Goal: Task Accomplishment & Management: Manage account settings

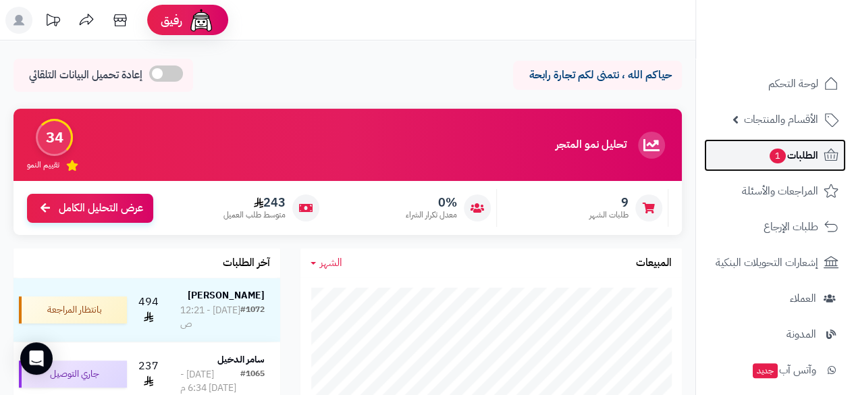
click at [800, 159] on span "الطلبات 1" at bounding box center [793, 155] width 50 height 19
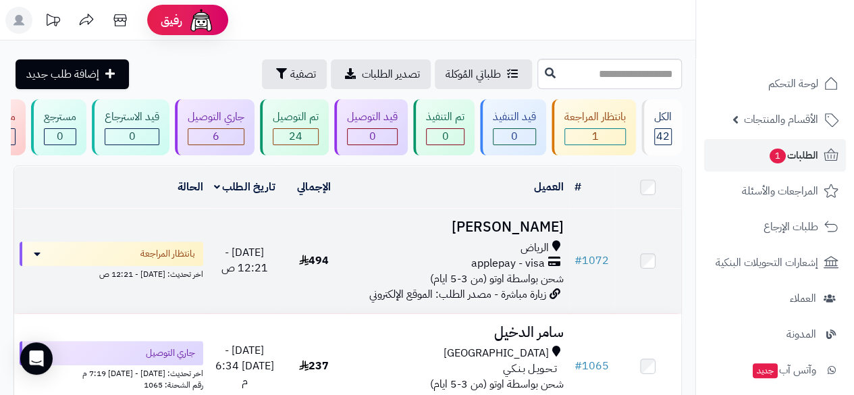
click at [630, 285] on td at bounding box center [647, 260] width 67 height 105
click at [645, 275] on td at bounding box center [647, 260] width 67 height 105
click at [506, 268] on span "applepay - visa" at bounding box center [508, 264] width 74 height 16
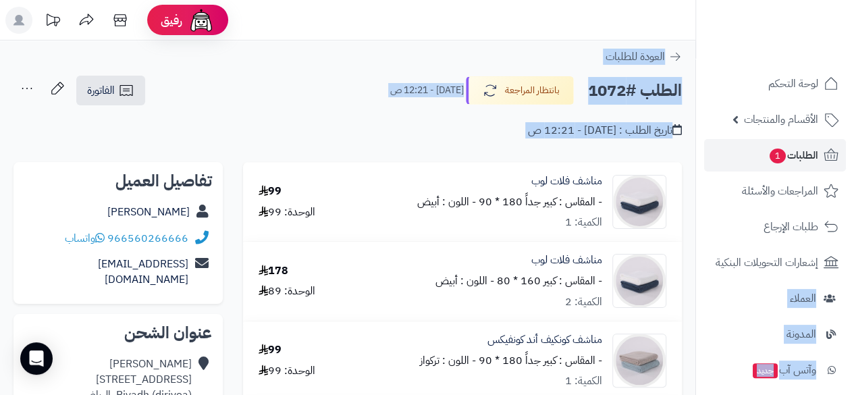
drag, startPoint x: 694, startPoint y: 244, endPoint x: 693, endPoint y: 254, distance: 10.9
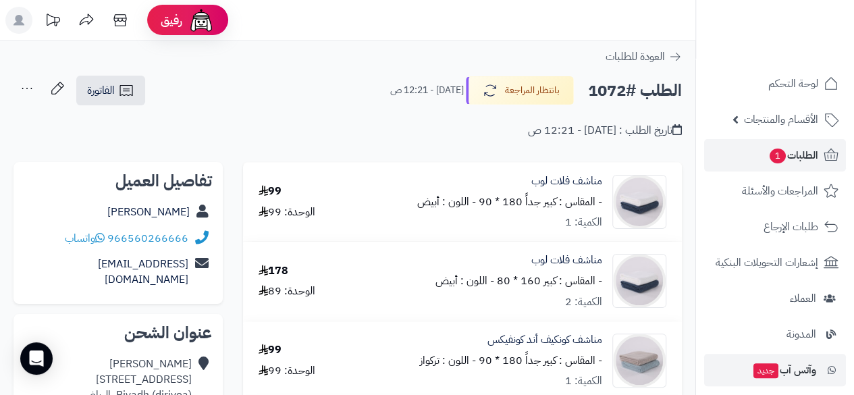
click at [851, 385] on li "وآتس آب جديد" at bounding box center [775, 370] width 158 height 32
drag, startPoint x: 692, startPoint y: 245, endPoint x: 694, endPoint y: 256, distance: 10.9
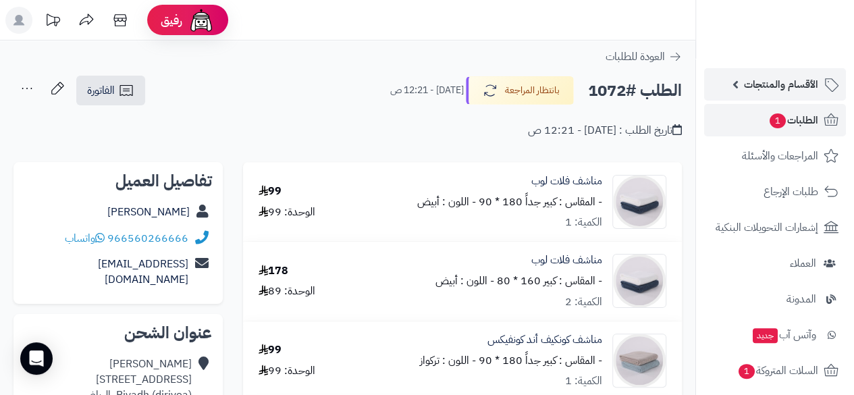
click at [782, 81] on span "الأقسام والمنتجات" at bounding box center [781, 84] width 74 height 19
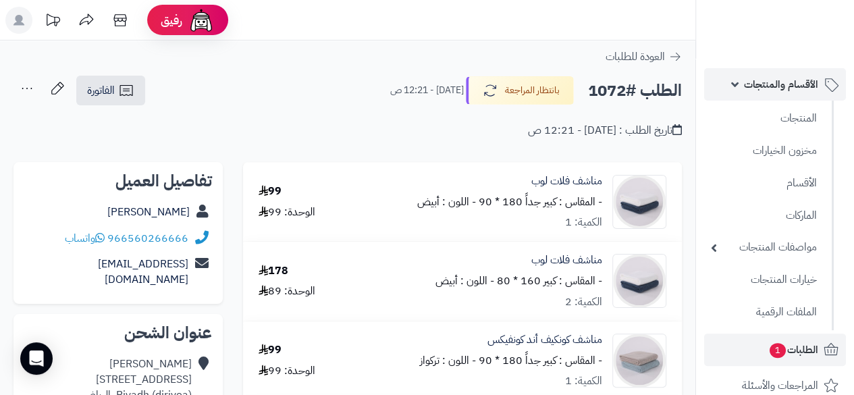
click at [782, 81] on span "الأقسام والمنتجات" at bounding box center [781, 84] width 74 height 19
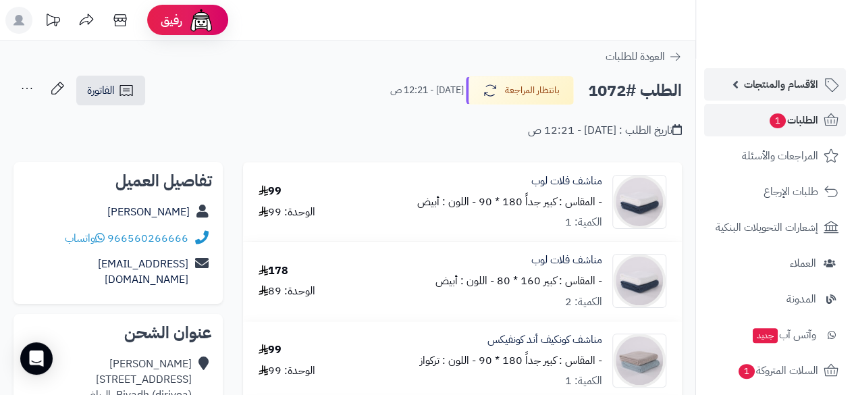
click at [758, 85] on span "الأقسام والمنتجات" at bounding box center [781, 84] width 74 height 19
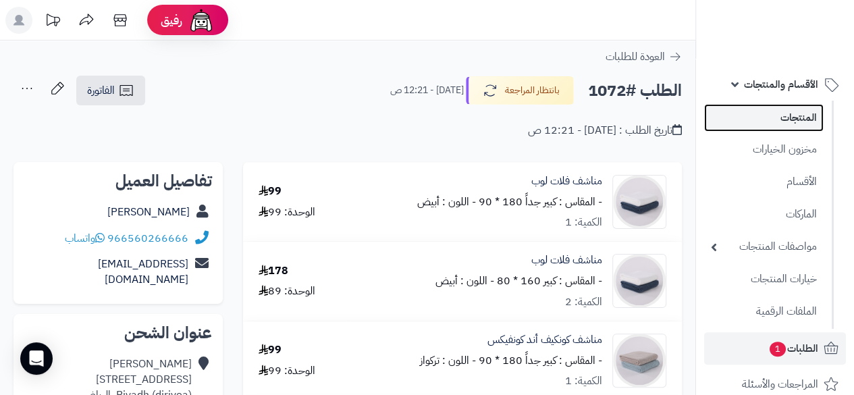
click at [769, 119] on link "المنتجات" at bounding box center [763, 118] width 119 height 28
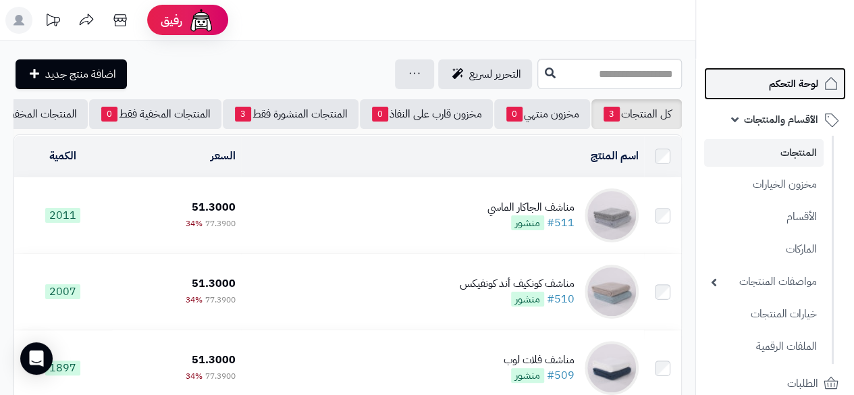
click at [787, 90] on span "لوحة التحكم" at bounding box center [793, 83] width 49 height 19
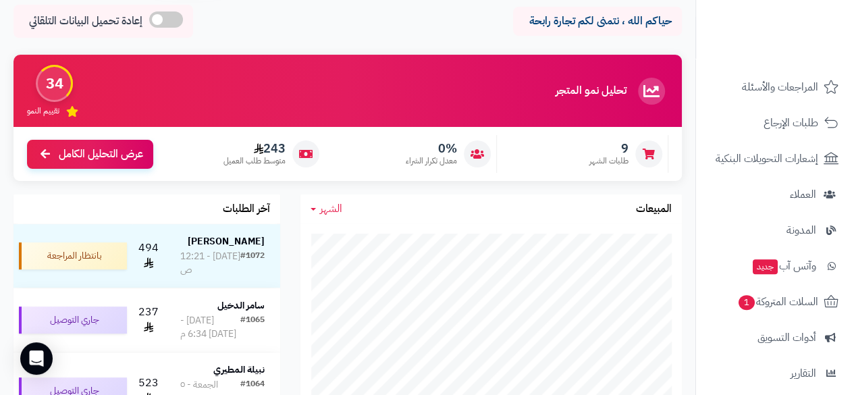
scroll to position [108, 0]
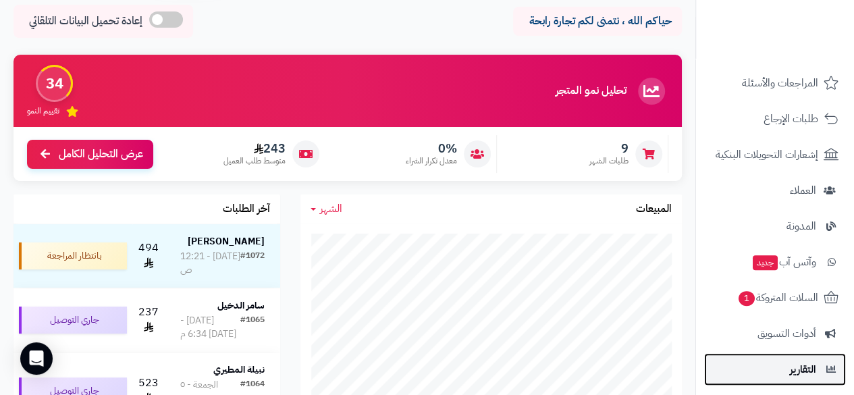
click at [792, 361] on span "التقارير" at bounding box center [802, 369] width 26 height 19
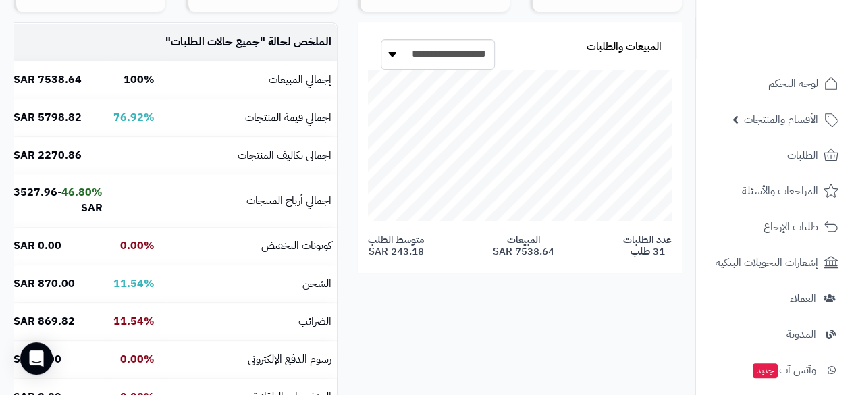
scroll to position [252, 0]
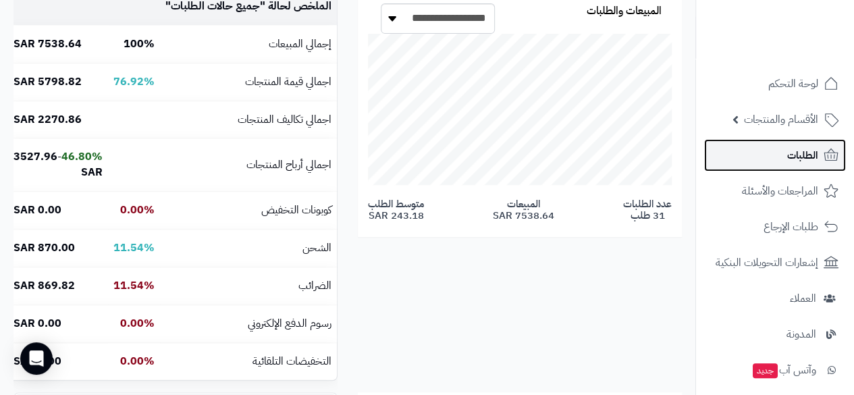
click at [800, 152] on span "الطلبات" at bounding box center [802, 155] width 31 height 19
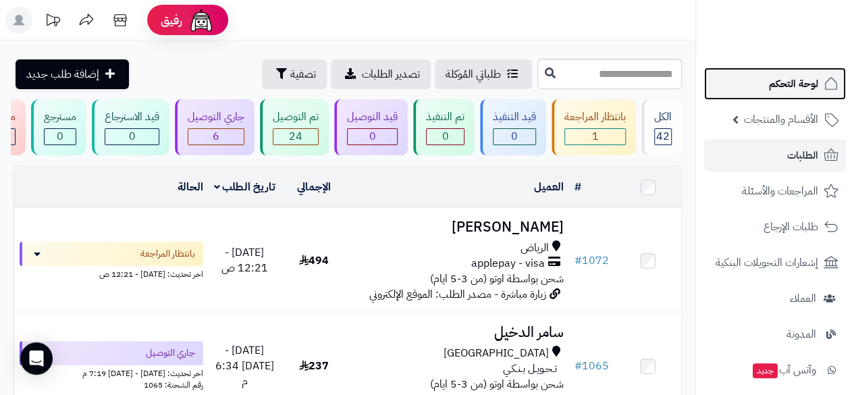
click at [796, 88] on span "لوحة التحكم" at bounding box center [793, 83] width 49 height 19
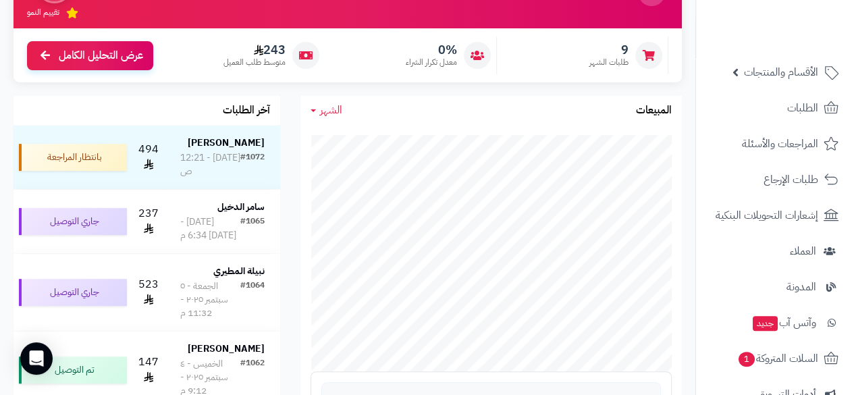
scroll to position [49, 0]
drag, startPoint x: 694, startPoint y: 282, endPoint x: 696, endPoint y: 297, distance: 15.0
click at [696, 297] on nav "لوحة التحكم الأقسام والمنتجات المنتجات مخزون الخيارات الأقسام الماركات مواصفات …" at bounding box center [774, 214] width 159 height 395
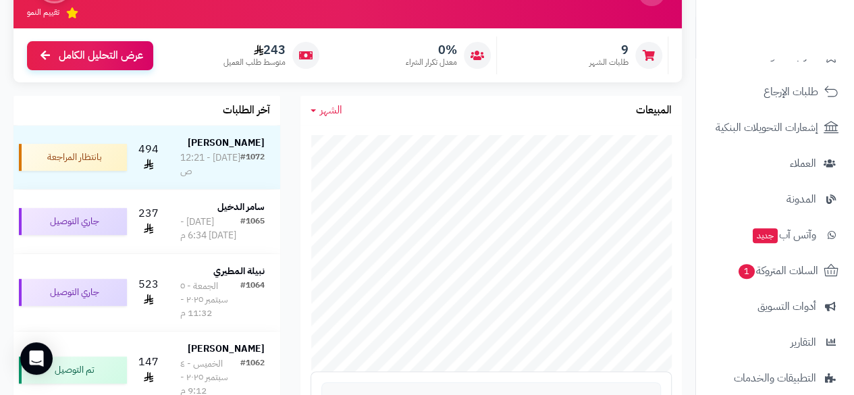
scroll to position [136, 0]
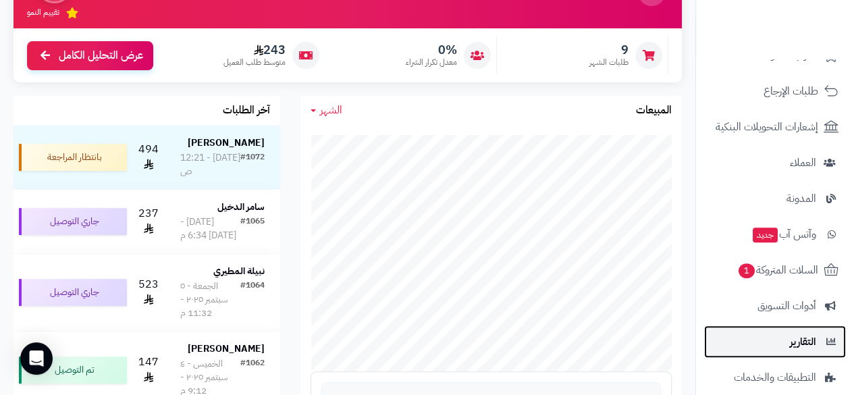
click at [755, 345] on link "التقارير" at bounding box center [775, 341] width 142 height 32
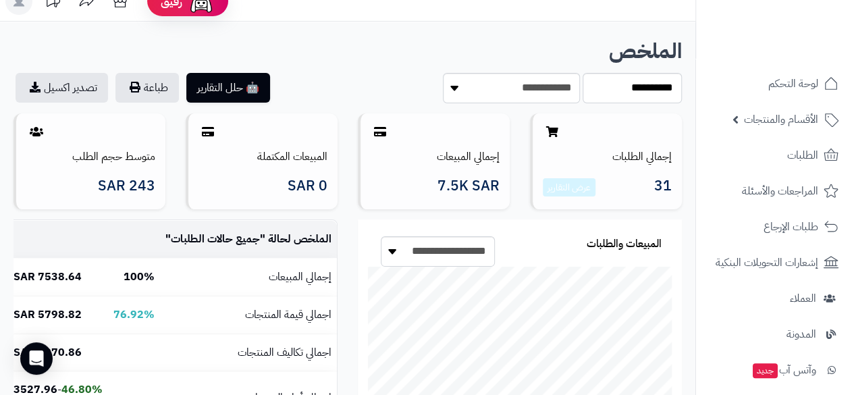
scroll to position [36, 0]
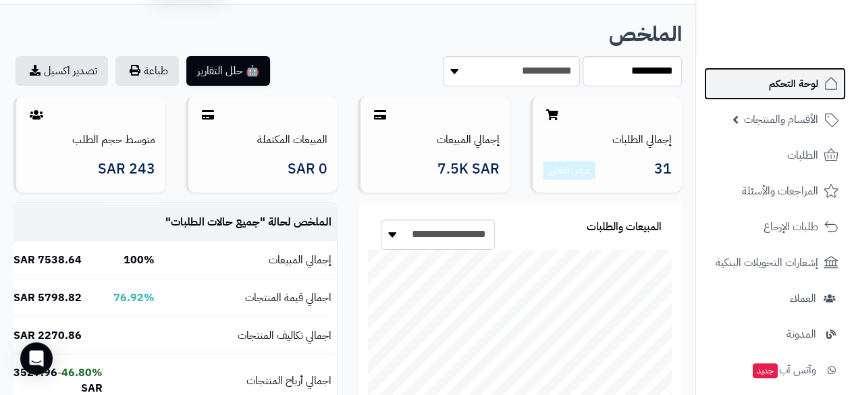
click at [776, 84] on span "لوحة التحكم" at bounding box center [793, 83] width 49 height 19
